Goal: Check status

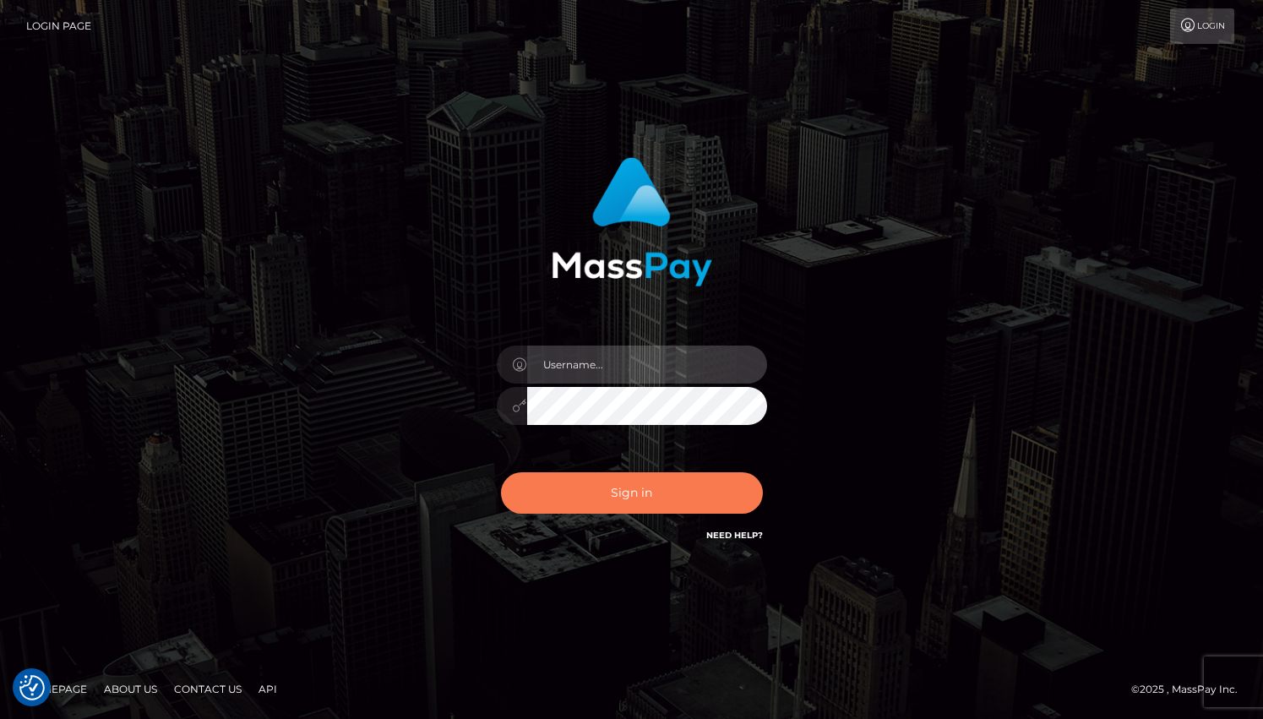
type input "dragon.rush"
click at [598, 497] on button "Sign in" at bounding box center [632, 492] width 262 height 41
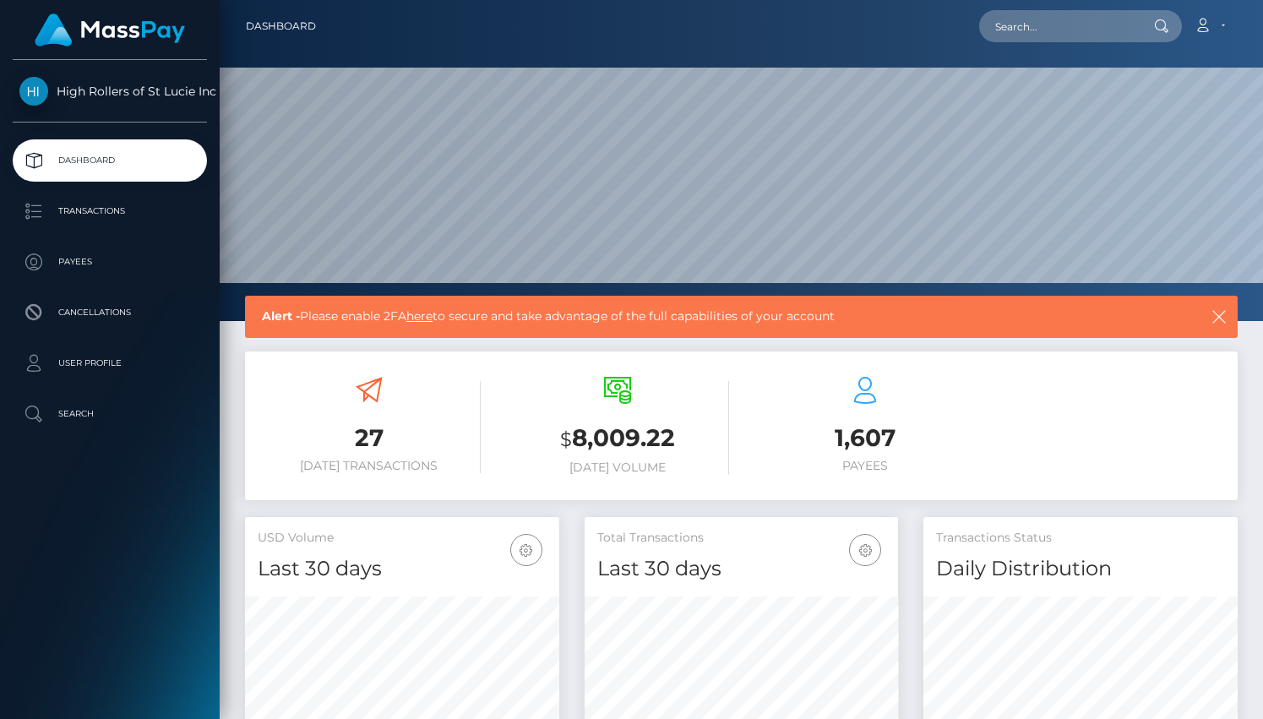
scroll to position [299, 314]
click at [142, 206] on p "Transactions" at bounding box center [109, 211] width 181 height 25
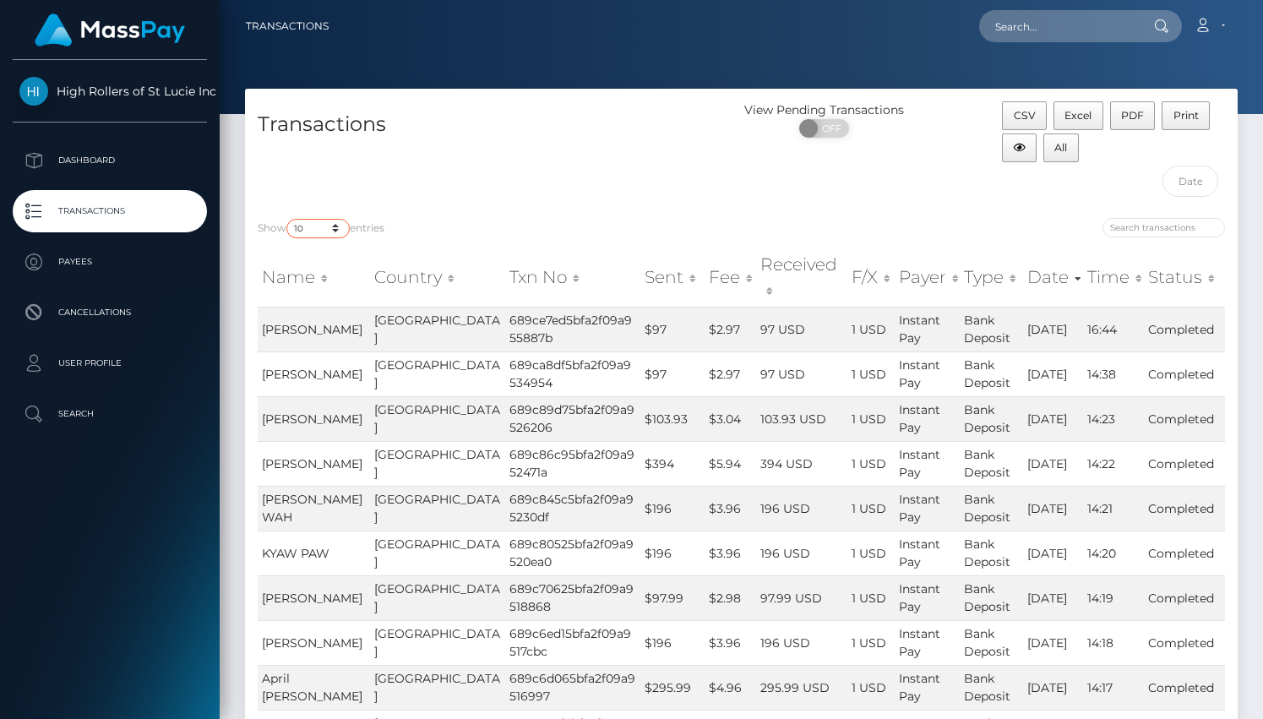
click at [313, 230] on select "10 25 50 100 250 500 1,000 3,500" at bounding box center [317, 228] width 63 height 19
select select "3500"
click at [288, 219] on select "10 25 50 100 250 500 1,000 3,500" at bounding box center [317, 228] width 63 height 19
click at [502, 196] on div "Transactions" at bounding box center [493, 153] width 497 height 104
click at [318, 221] on select "10 25 50 100 250 500 1,000 3,500" at bounding box center [317, 228] width 63 height 19
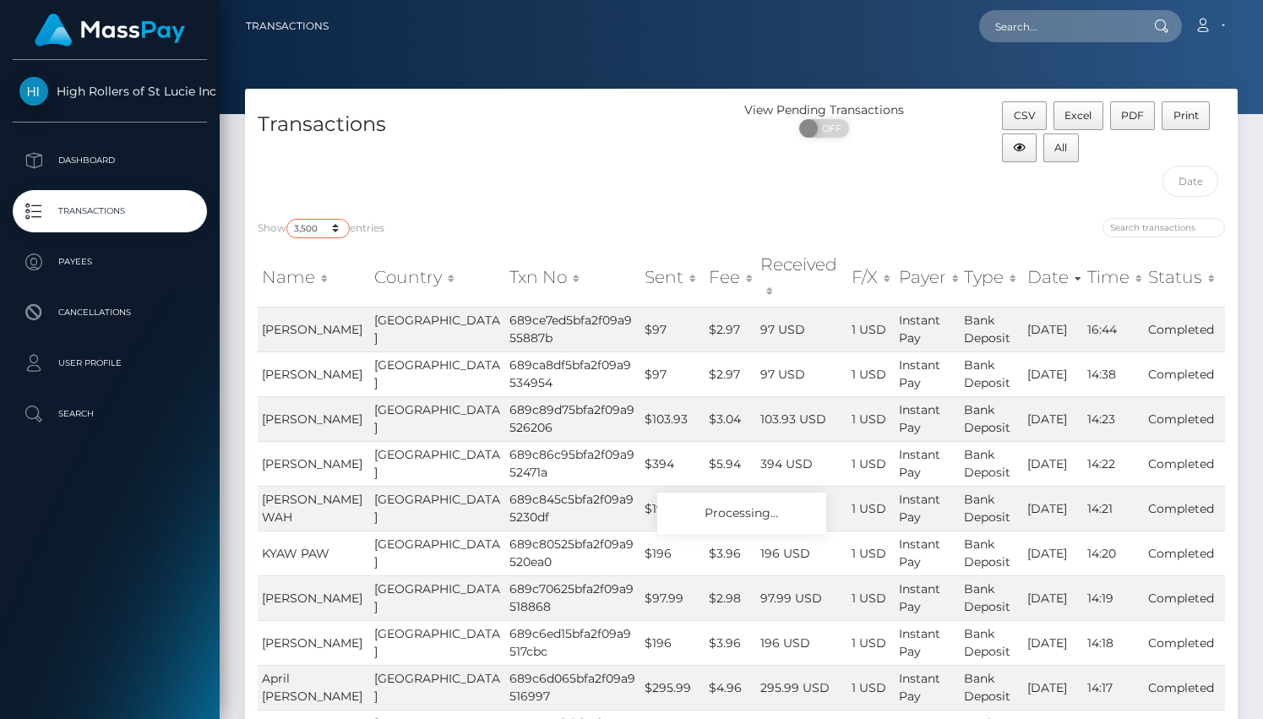
click at [318, 229] on select "10 25 50 100 250 500 1,000 3,500" at bounding box center [317, 228] width 63 height 19
click at [317, 228] on select "10 25 50 100 250 500 1,000 3,500" at bounding box center [317, 228] width 63 height 19
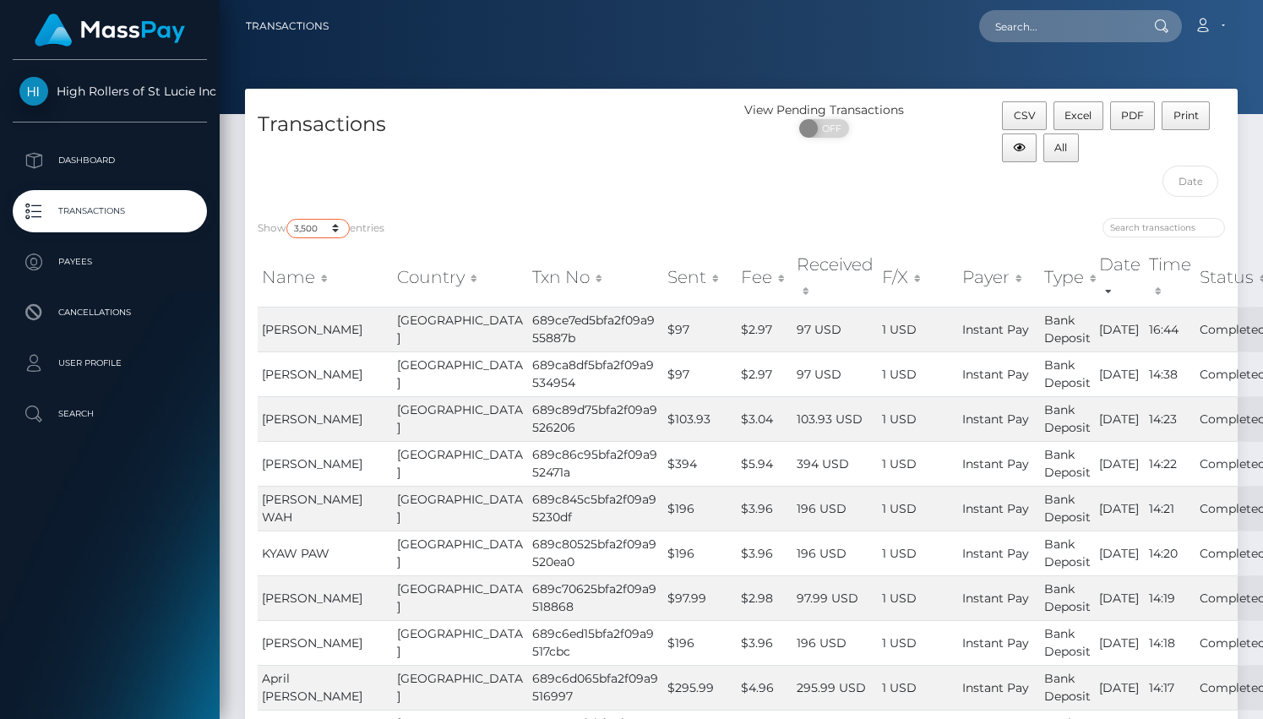
click at [288, 219] on select "10 25 50 100 250 500 1,000 3,500" at bounding box center [317, 228] width 63 height 19
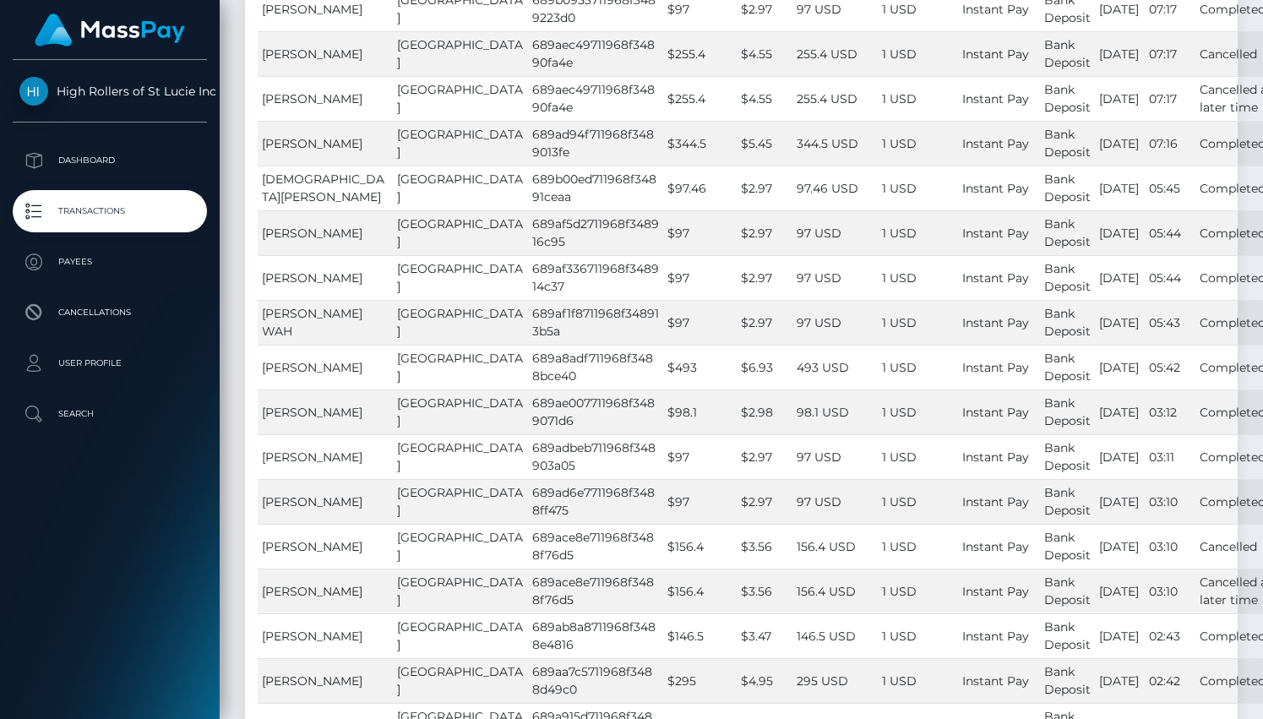
scroll to position [2999, 0]
